Goal: Information Seeking & Learning: Stay updated

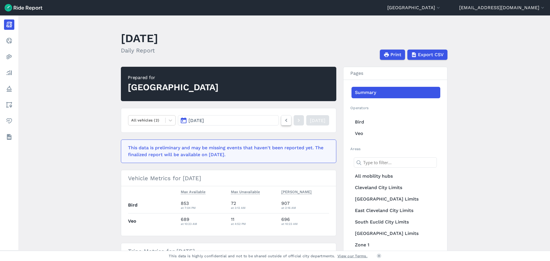
click at [283, 120] on icon at bounding box center [286, 120] width 6 height 7
click at [428, 3] on header "[GEOGRAPHIC_DATA] [GEOGRAPHIC_DATA] [GEOGRAPHIC_DATA] [EMAIL_ADDRESS][DOMAIN_NA…" at bounding box center [275, 7] width 550 height 15
click at [425, 8] on button "[GEOGRAPHIC_DATA]" at bounding box center [414, 7] width 54 height 7
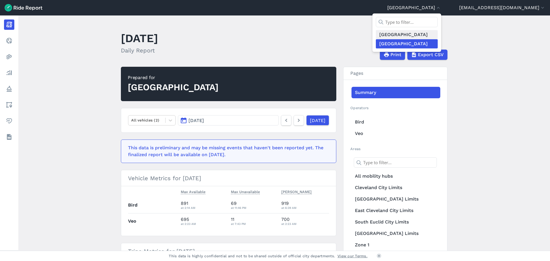
click at [409, 36] on link "[GEOGRAPHIC_DATA]" at bounding box center [407, 34] width 62 height 9
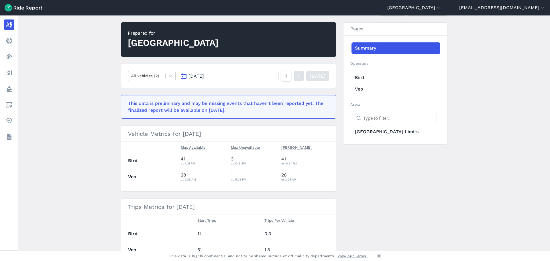
scroll to position [57, 0]
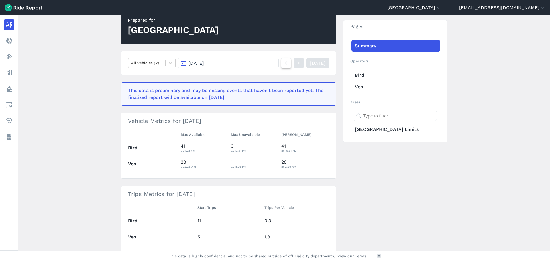
click at [281, 60] on link at bounding box center [286, 63] width 10 height 10
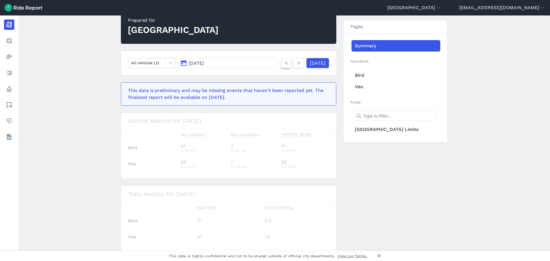
click at [281, 60] on link at bounding box center [286, 63] width 10 height 10
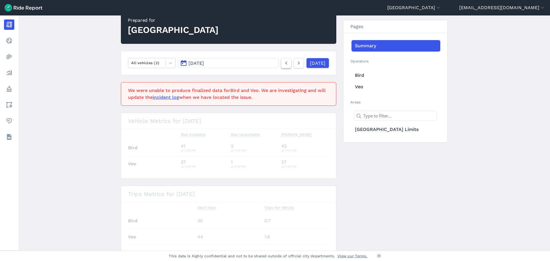
click at [281, 60] on link at bounding box center [286, 63] width 10 height 10
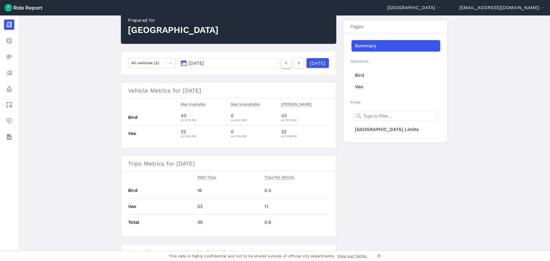
click at [281, 61] on link at bounding box center [286, 63] width 10 height 10
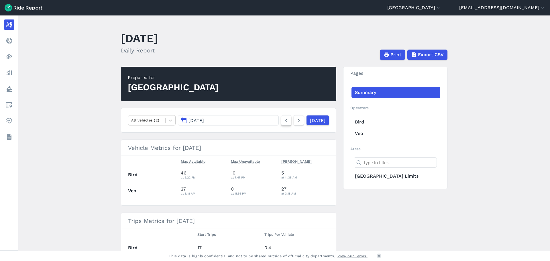
click at [283, 121] on icon at bounding box center [286, 120] width 6 height 7
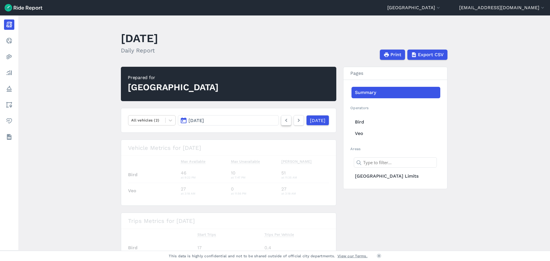
click at [283, 121] on icon at bounding box center [286, 120] width 6 height 7
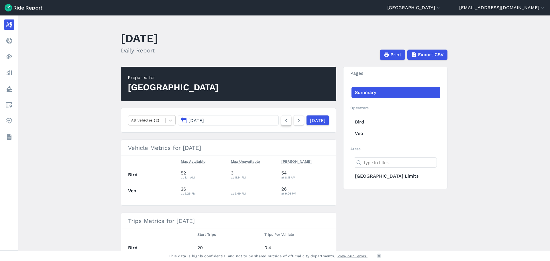
click at [283, 121] on icon at bounding box center [286, 120] width 6 height 7
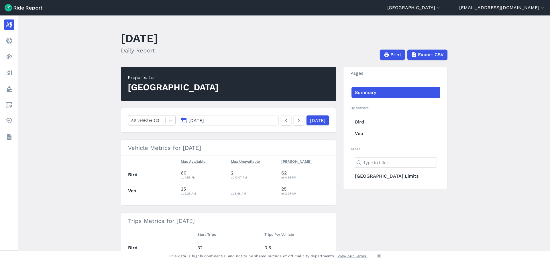
click at [91, 122] on main "[DATE] Daily Report Print Export CSV Prepared for [GEOGRAPHIC_DATA] All vehicle…" at bounding box center [283, 132] width 531 height 235
click at [67, 85] on main "[DATE] Daily Report Print Export CSV Prepared for [GEOGRAPHIC_DATA] All vehicle…" at bounding box center [283, 132] width 531 height 235
click at [78, 133] on main "[DATE] Daily Report Print Export CSV Prepared for [GEOGRAPHIC_DATA] All vehicle…" at bounding box center [283, 132] width 531 height 235
click at [74, 124] on main "[DATE] Daily Report Print Export CSV Prepared for [GEOGRAPHIC_DATA] All vehicle…" at bounding box center [283, 132] width 531 height 235
click at [72, 120] on main "[DATE] Daily Report Print Export CSV Prepared for [GEOGRAPHIC_DATA] All vehicle…" at bounding box center [283, 132] width 531 height 235
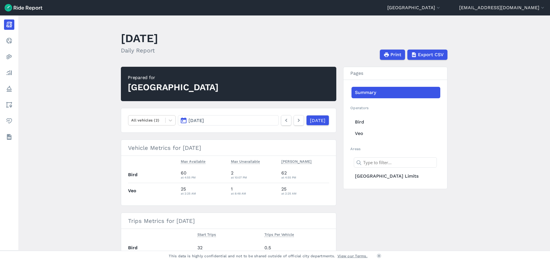
click at [71, 120] on main "[DATE] Daily Report Print Export CSV Prepared for [GEOGRAPHIC_DATA] All vehicle…" at bounding box center [283, 132] width 531 height 235
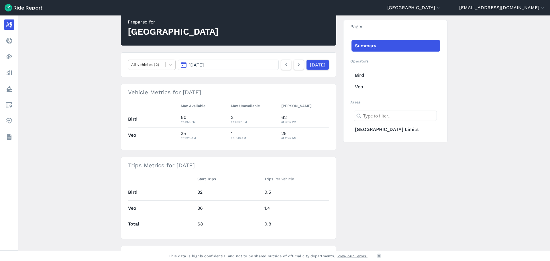
scroll to position [53, 0]
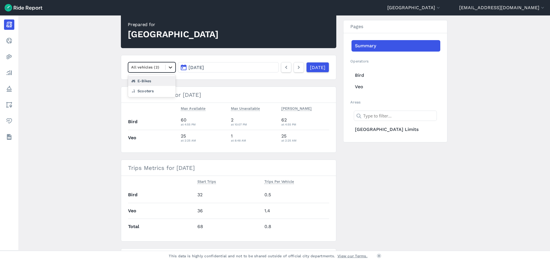
click at [169, 67] on icon at bounding box center [170, 67] width 6 height 6
click at [151, 82] on div "E-Bikes" at bounding box center [152, 81] width 48 height 10
click at [150, 69] on div at bounding box center [146, 67] width 31 height 7
click at [165, 48] on h2 "Prepared for [GEOGRAPHIC_DATA]" at bounding box center [228, 31] width 215 height 34
click at [167, 68] on icon at bounding box center [170, 67] width 6 height 6
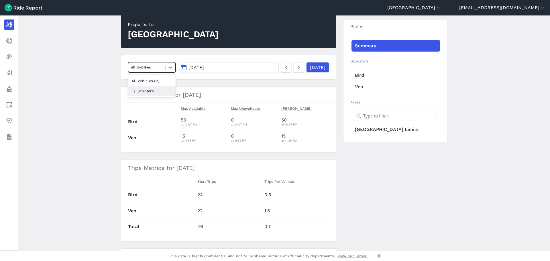
click at [159, 92] on div "Scooters" at bounding box center [152, 91] width 48 height 10
click at [295, 70] on icon at bounding box center [298, 67] width 6 height 7
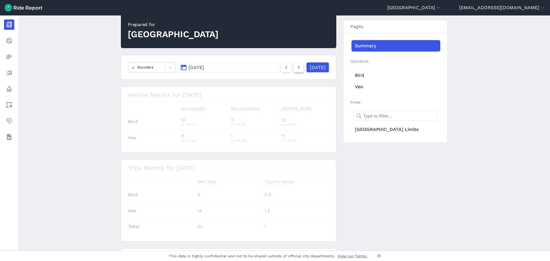
click at [295, 69] on icon at bounding box center [298, 67] width 6 height 7
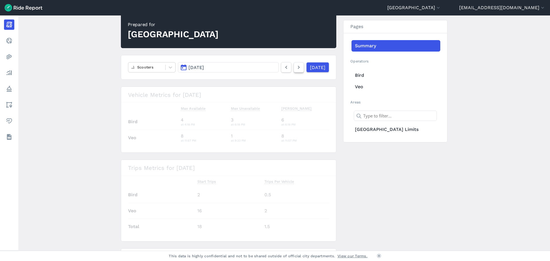
click at [295, 69] on icon at bounding box center [298, 67] width 6 height 7
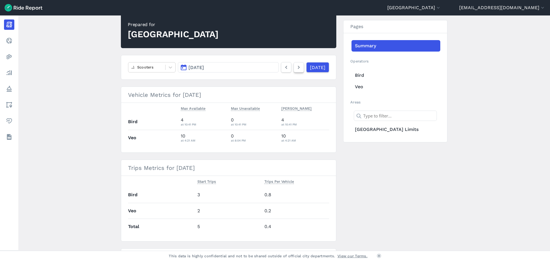
click at [295, 69] on icon at bounding box center [298, 67] width 6 height 7
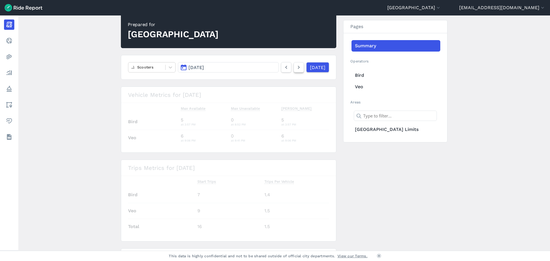
click at [295, 69] on icon at bounding box center [298, 67] width 6 height 7
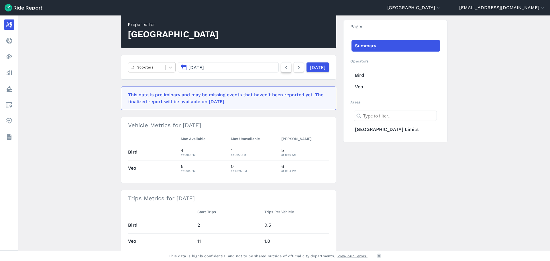
click at [283, 69] on icon at bounding box center [286, 67] width 6 height 7
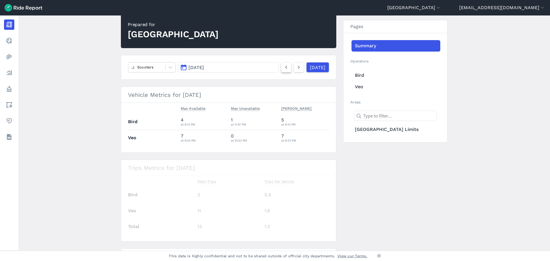
click at [283, 69] on icon at bounding box center [286, 67] width 6 height 7
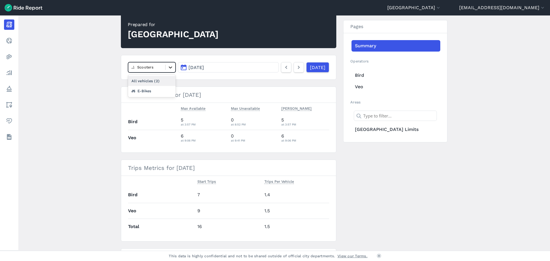
click at [169, 70] on div at bounding box center [170, 67] width 10 height 10
click at [156, 90] on div "E-Bikes" at bounding box center [152, 91] width 48 height 10
click at [150, 70] on div at bounding box center [146, 67] width 31 height 7
click at [145, 89] on div "Scooters" at bounding box center [152, 91] width 48 height 10
click at [89, 107] on main "[DATE] Daily Report Print Export CSV Prepared for [GEOGRAPHIC_DATA] Scooters [D…" at bounding box center [283, 132] width 531 height 235
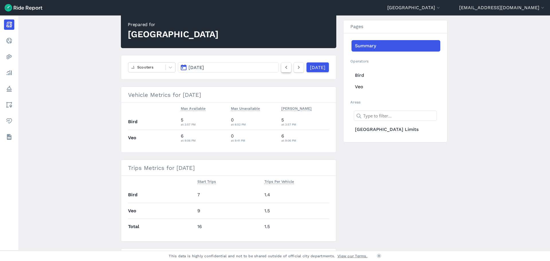
click at [283, 70] on icon at bounding box center [286, 67] width 6 height 7
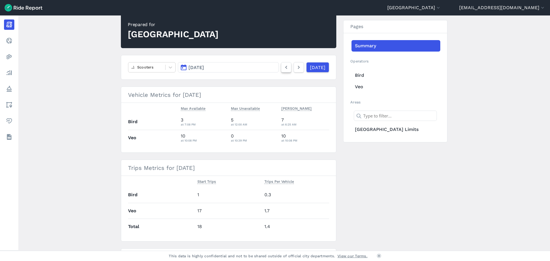
click at [283, 70] on icon at bounding box center [286, 67] width 6 height 7
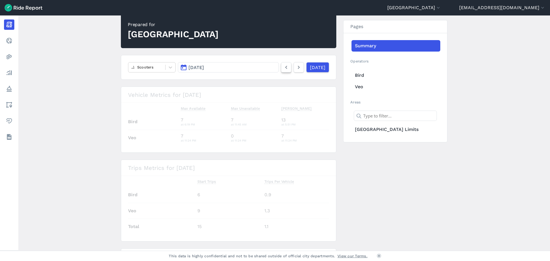
click at [283, 70] on icon at bounding box center [286, 67] width 6 height 7
click at [74, 165] on main "[DATE] Daily Report Print Export CSV Prepared for [GEOGRAPHIC_DATA] Scooters [D…" at bounding box center [283, 132] width 531 height 235
click at [170, 66] on icon at bounding box center [170, 67] width 6 height 6
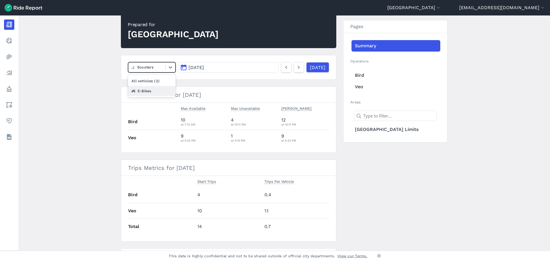
click at [159, 90] on div "E-Bikes" at bounding box center [152, 91] width 48 height 10
click at [69, 117] on main "[DATE] Daily Report Print Export CSV Prepared for [GEOGRAPHIC_DATA] option E-Bi…" at bounding box center [283, 132] width 531 height 235
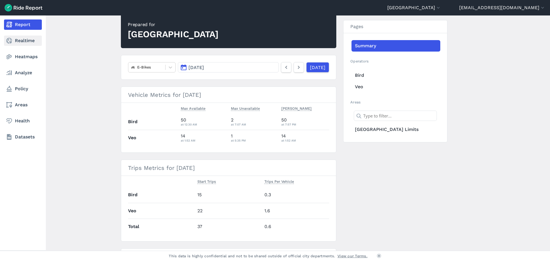
click at [21, 43] on link "Realtime" at bounding box center [23, 41] width 38 height 10
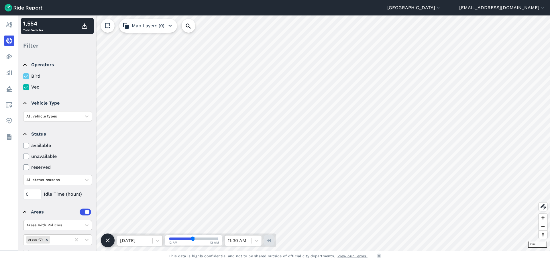
click at [56, 228] on div at bounding box center [52, 225] width 52 height 7
click at [46, 241] on div "All Areas" at bounding box center [57, 239] width 69 height 10
click at [420, 8] on button "[GEOGRAPHIC_DATA]" at bounding box center [414, 7] width 54 height 7
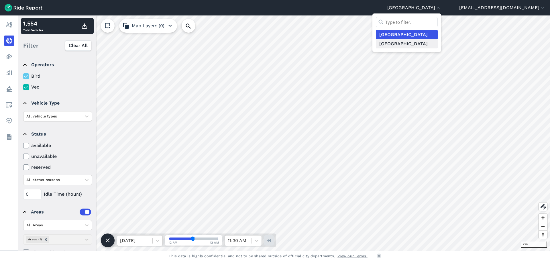
click at [401, 42] on link "[GEOGRAPHIC_DATA]" at bounding box center [407, 43] width 62 height 9
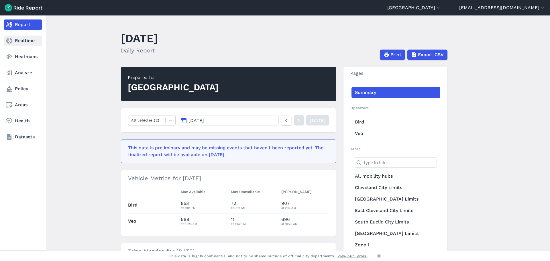
click at [26, 40] on link "Realtime" at bounding box center [23, 41] width 38 height 10
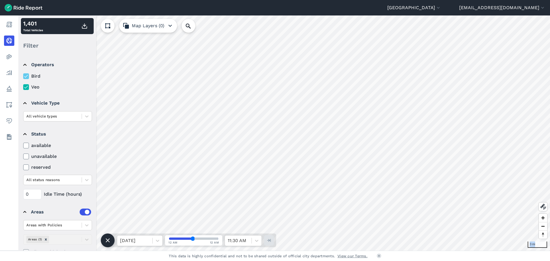
click at [393, 124] on div "3 mi 1,401 Total Vehicles Filter Operators Bird Veo Vehicle Type All vehicle ty…" at bounding box center [283, 132] width 531 height 235
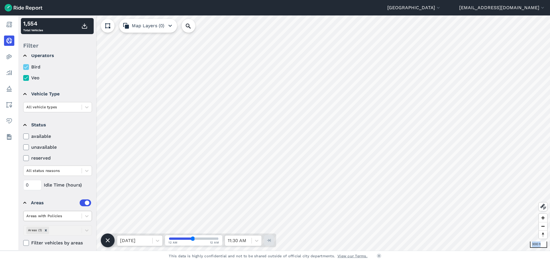
scroll to position [14, 0]
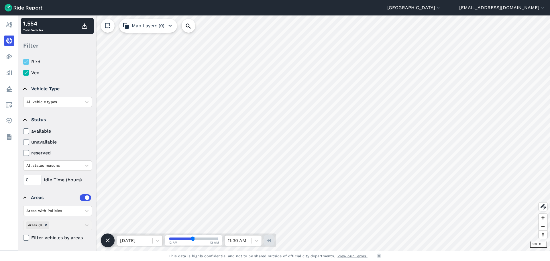
click at [47, 226] on div "Areas with Policies Areas (1) Filter vehicles by areas" at bounding box center [57, 224] width 69 height 36
click at [87, 210] on icon at bounding box center [87, 211] width 6 height 6
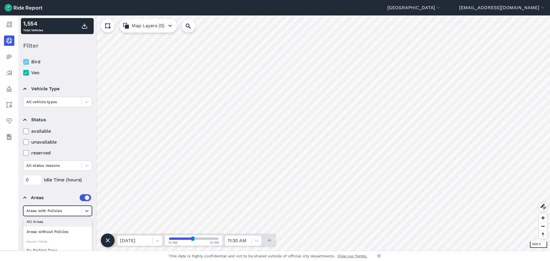
click at [38, 223] on div "All Areas" at bounding box center [57, 221] width 69 height 10
click at [46, 226] on icon "Remove Areas (9)" at bounding box center [47, 225] width 4 height 4
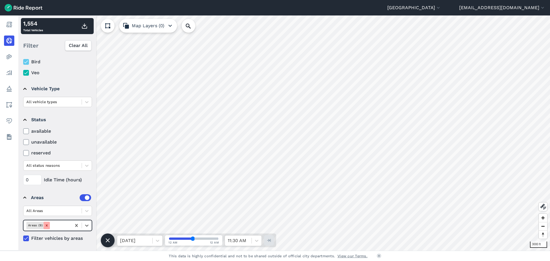
click at [46, 225] on icon "Remove Areas (9)" at bounding box center [47, 225] width 4 height 4
click at [76, 227] on icon at bounding box center [76, 225] width 3 height 3
click at [76, 225] on icon at bounding box center [77, 225] width 6 height 6
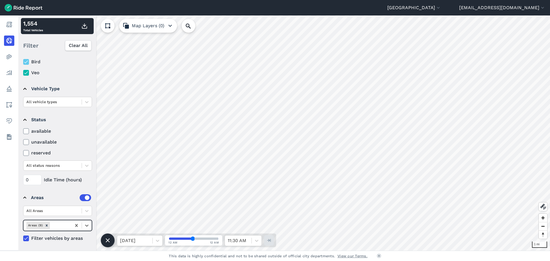
click at [75, 224] on icon at bounding box center [77, 225] width 6 height 6
click at [46, 224] on icon "Remove Areas (9)" at bounding box center [47, 225] width 4 height 4
